Goal: Information Seeking & Learning: Learn about a topic

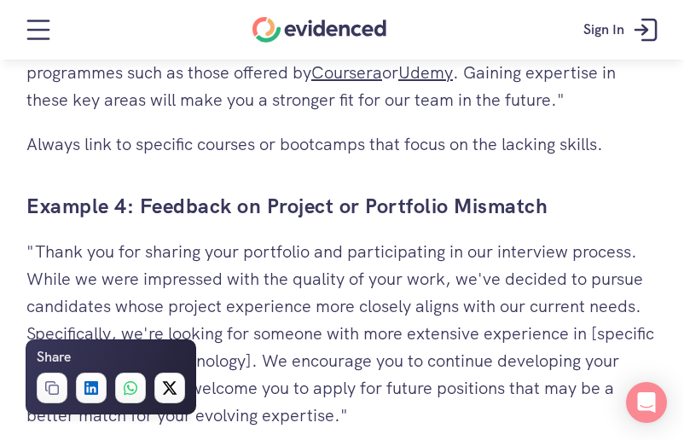
scroll to position [5324, 0]
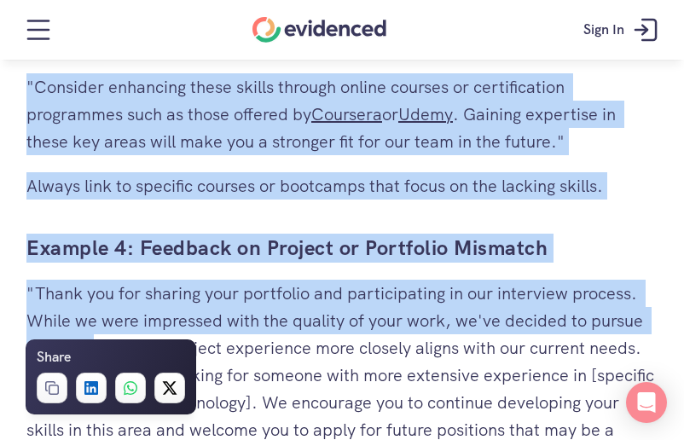
drag, startPoint x: 38, startPoint y: 107, endPoint x: 93, endPoint y: 148, distance: 68.9
click at [73, 280] on p ""Thank you for sharing your portfolio and participating in our interview proces…" at bounding box center [341, 375] width 631 height 191
click at [38, 101] on div "Want to make more accurate hiring decisions? Watch a quick demo" at bounding box center [342, 92] width 684 height 65
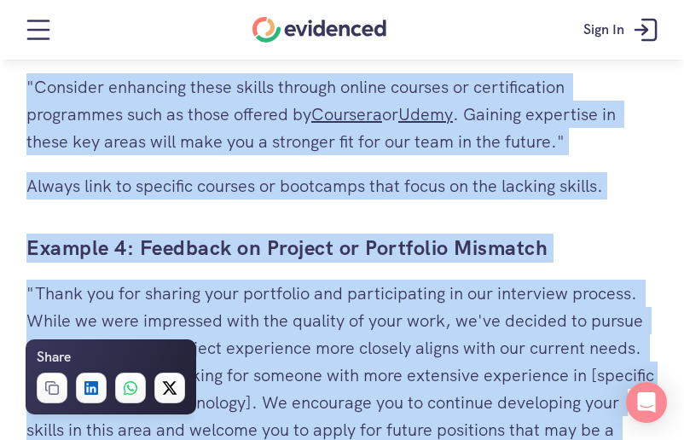
drag, startPoint x: 39, startPoint y: 99, endPoint x: 367, endPoint y: 283, distance: 375.8
click at [346, 280] on p ""Thank you for sharing your portfolio and participating in our interview proces…" at bounding box center [341, 375] width 631 height 191
click at [368, 280] on p ""Thank you for sharing your portfolio and participating in our interview proces…" at bounding box center [341, 375] width 631 height 191
click at [351, 280] on p ""Thank you for sharing your portfolio and participating in our interview proces…" at bounding box center [341, 375] width 631 height 191
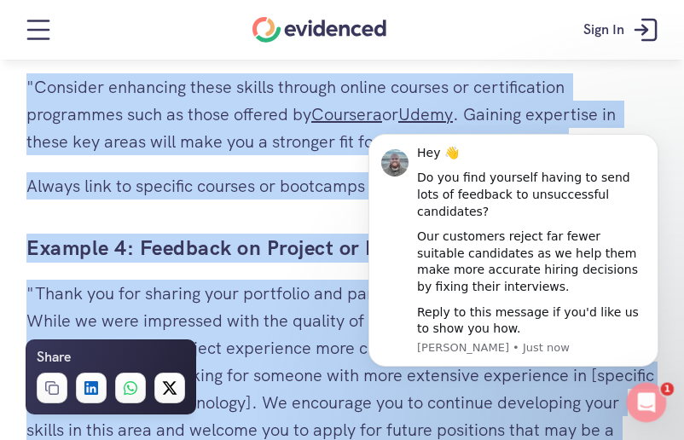
scroll to position [0, 0]
drag, startPoint x: 357, startPoint y: 273, endPoint x: 44, endPoint y: 111, distance: 353.3
copy div "Lore ip dolo sita consecte adipis elitseddo? Eiusm t incid utla Etdo m aliq? En…"
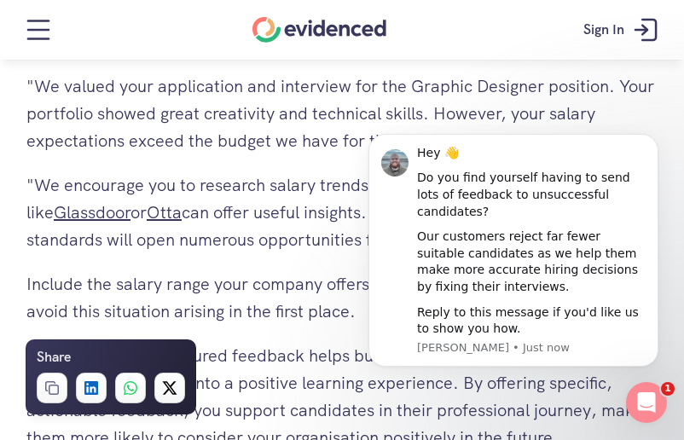
scroll to position [6689, 0]
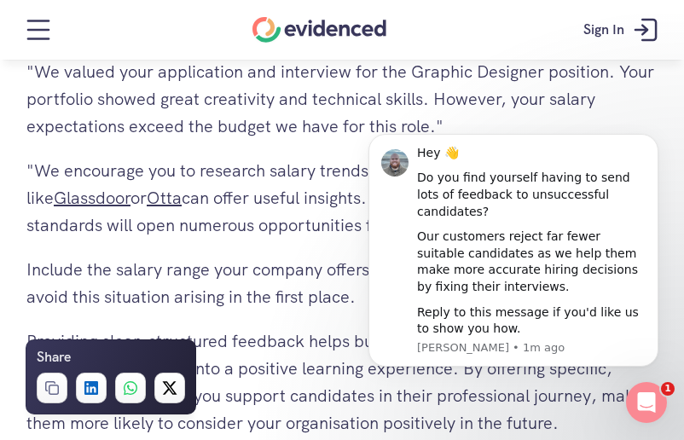
drag, startPoint x: 352, startPoint y: 161, endPoint x: 126, endPoint y: 132, distance: 227.9
click html "Hey 👋 Do you find yourself having to send lots of feedback to unsuccessful cand…"
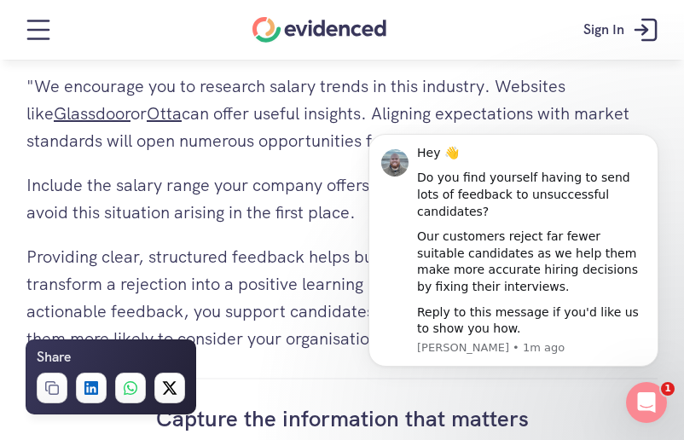
scroll to position [6774, 0]
click at [237, 242] on p "Providing clear, structured feedback helps build trust and fosters goodwill. It…" at bounding box center [341, 296] width 631 height 109
drag, startPoint x: 32, startPoint y: 78, endPoint x: 188, endPoint y: 93, distance: 156.9
click at [188, 93] on div "Want to make more accurate hiring decisions? Watch a quick demo" at bounding box center [342, 92] width 684 height 65
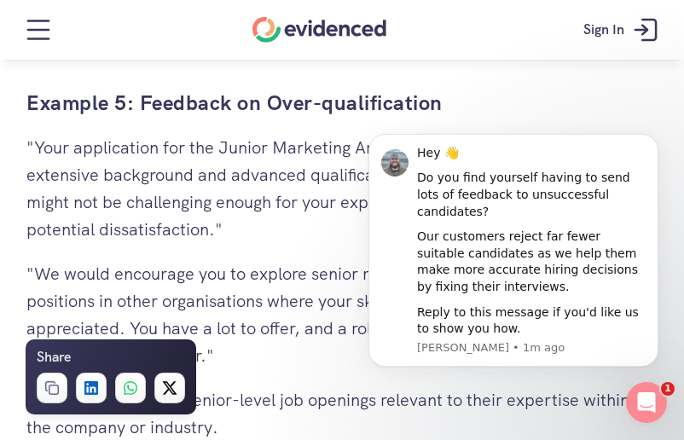
scroll to position [5836, 0]
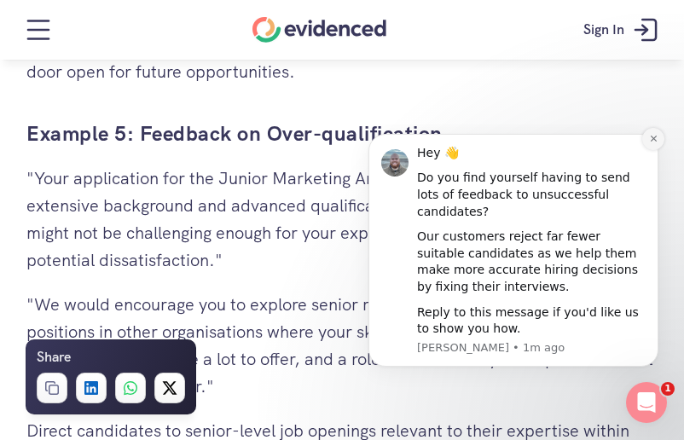
click at [650, 143] on icon "Dismiss notification" at bounding box center [653, 138] width 9 height 9
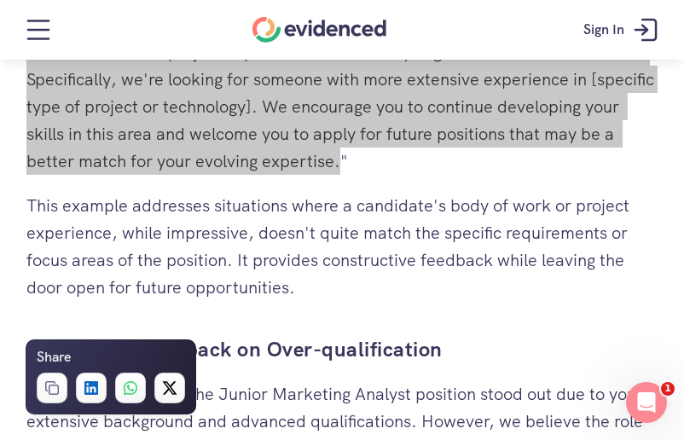
scroll to position [5665, 0]
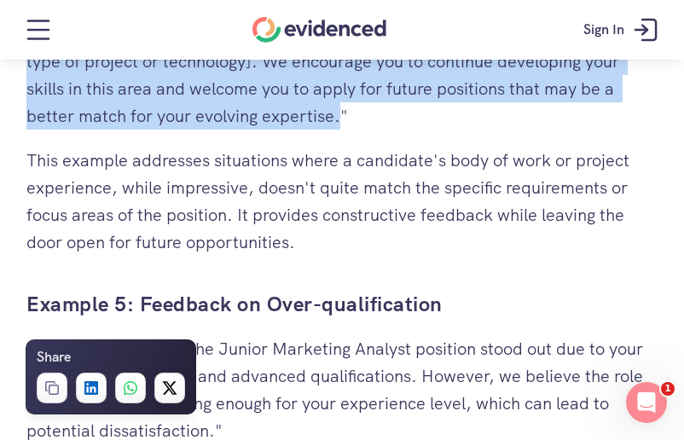
click at [138, 335] on p ""Your application for the Junior Marketing Analyst position stood out due to yo…" at bounding box center [341, 389] width 631 height 109
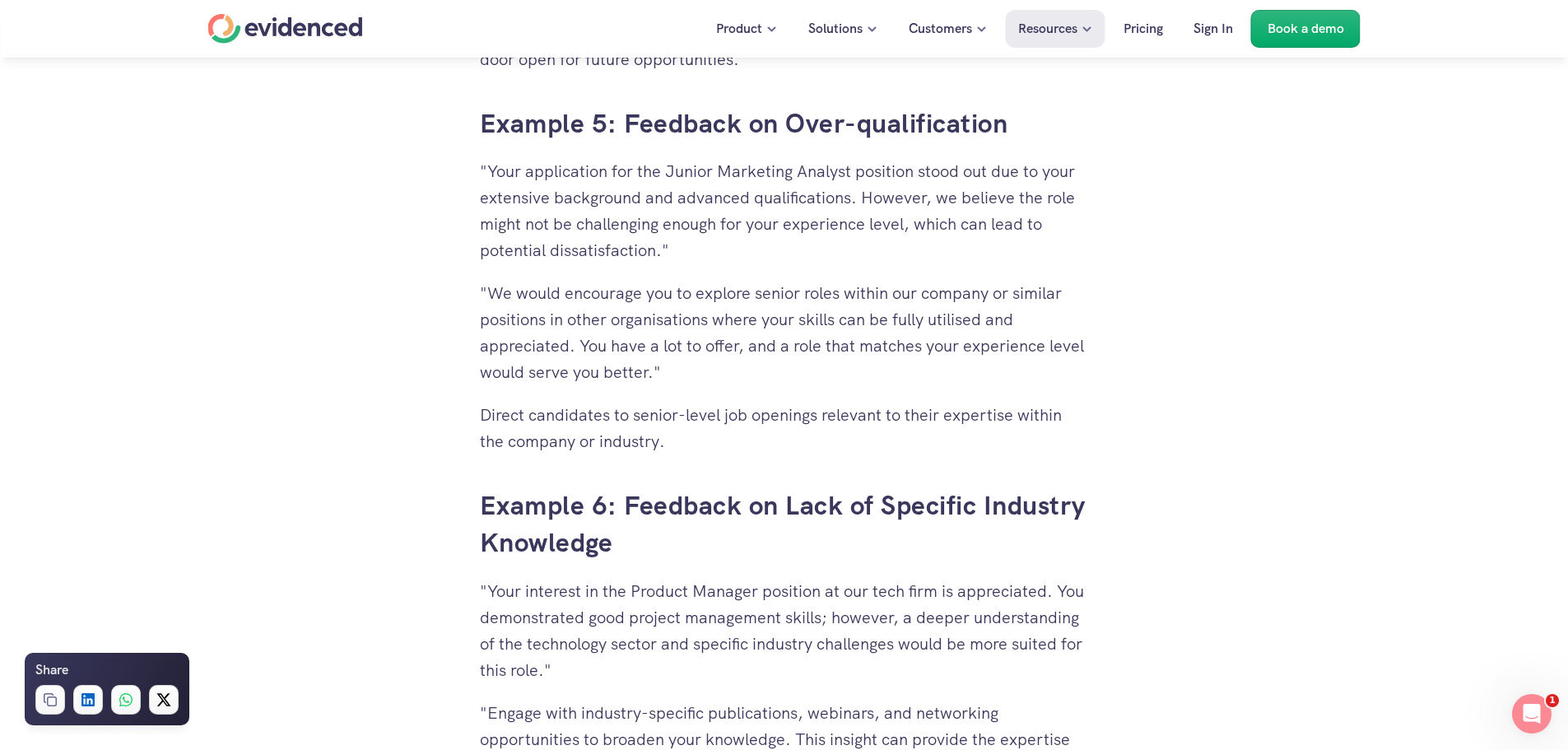
scroll to position [5386, 0]
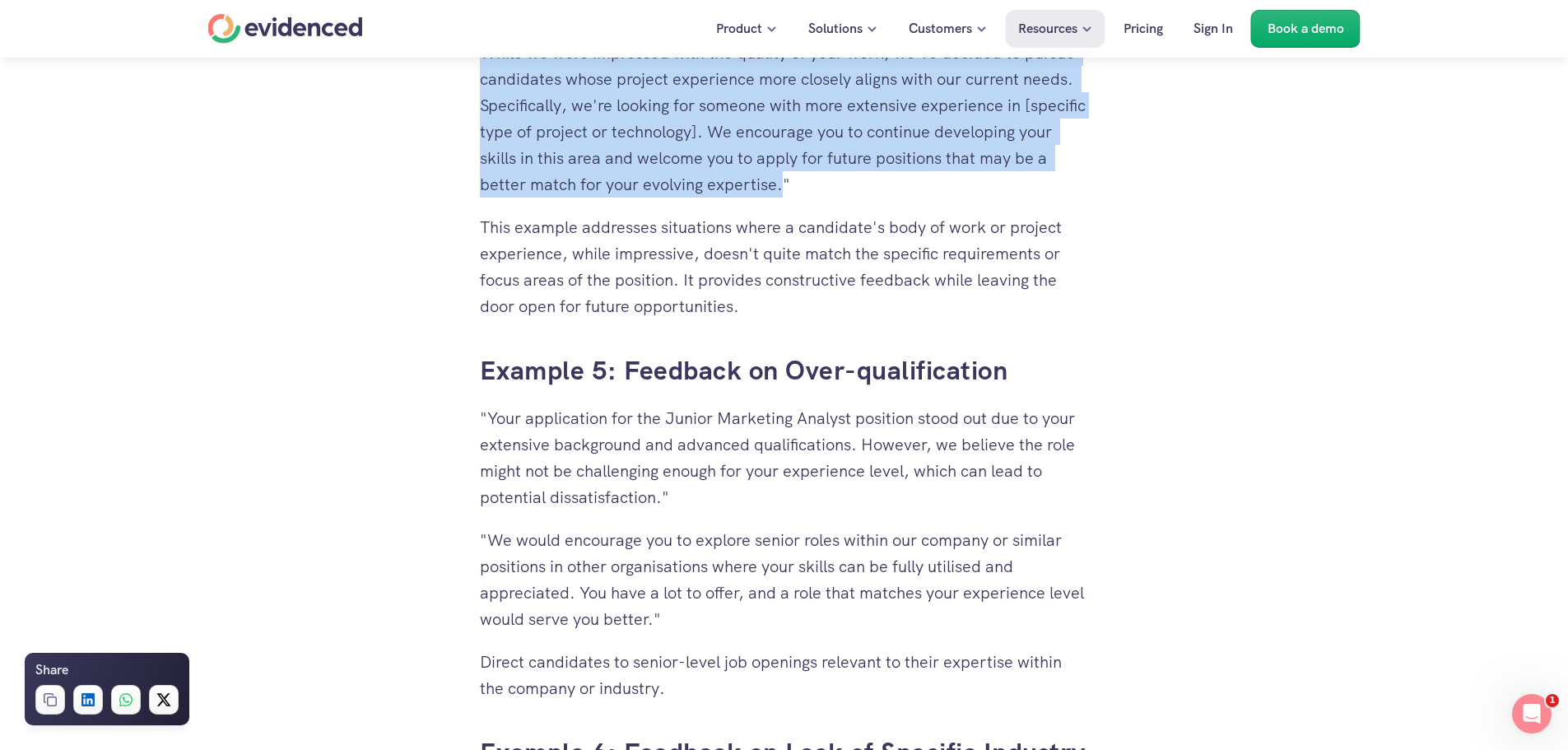
drag, startPoint x: 491, startPoint y: 366, endPoint x: 543, endPoint y: 417, distance: 72.8
click at [542, 417] on p ""Your application for the Junior Marketing Analyst position stood out due to yo…" at bounding box center [784, 458] width 609 height 105
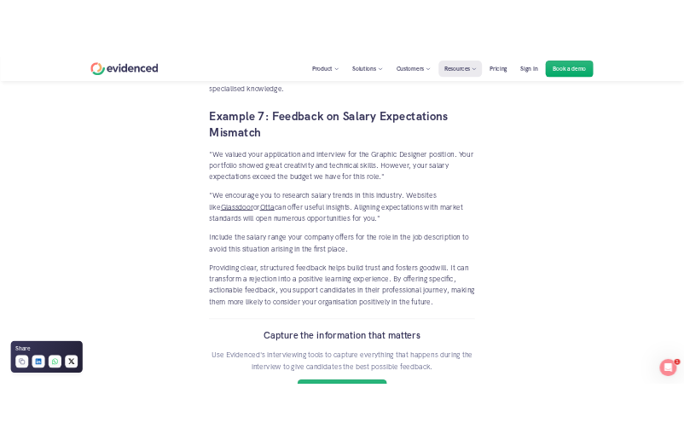
scroll to position [6650, 0]
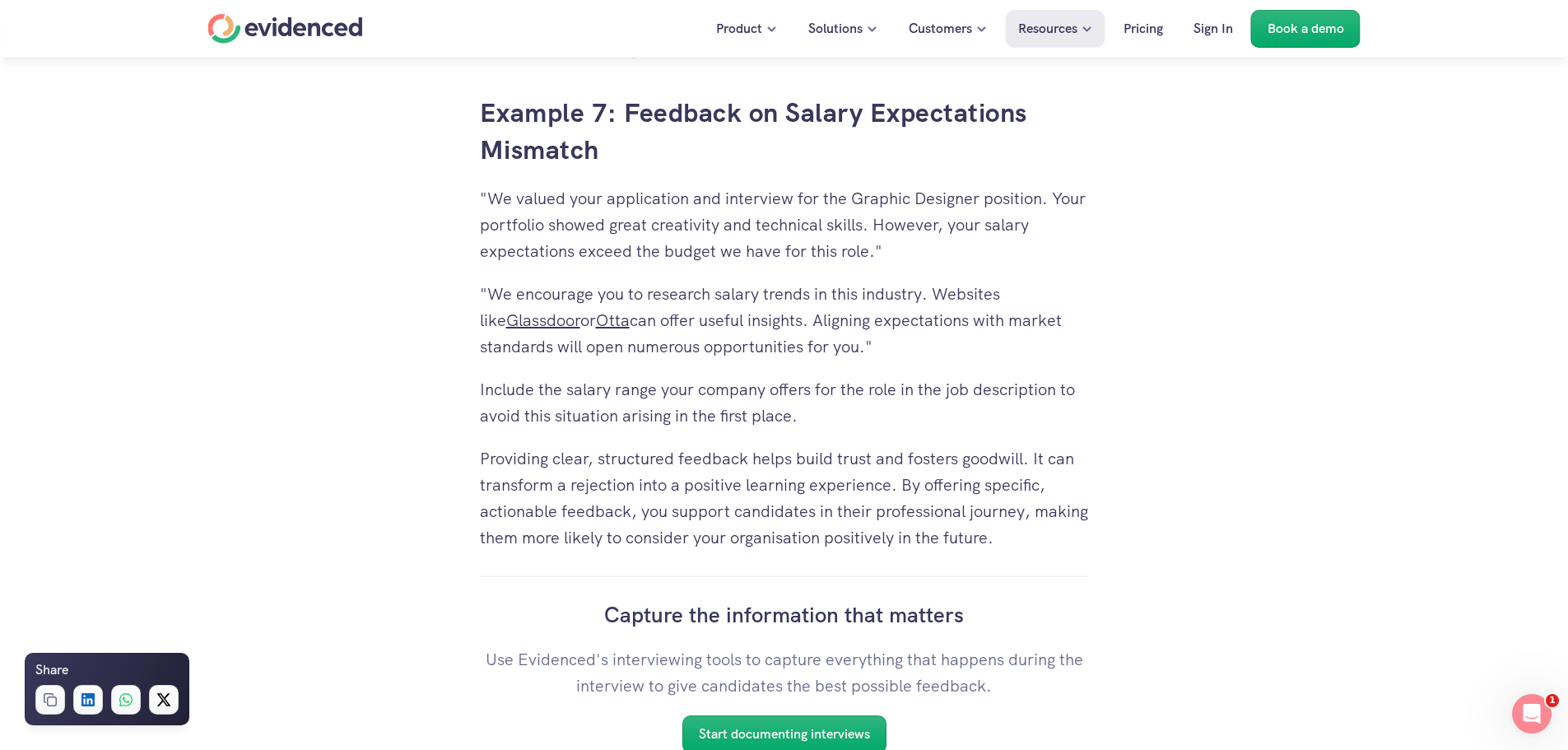
drag, startPoint x: 485, startPoint y: 370, endPoint x: 844, endPoint y: 431, distance: 364.1
copy div "Example 5: Feedback on Over-qualification "Your application for the Junior Mark…"
